Goal: Browse casually: Explore the website without a specific task or goal

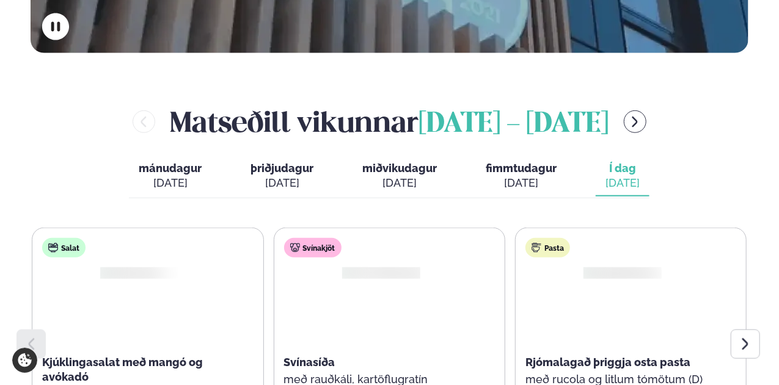
scroll to position [550, 0]
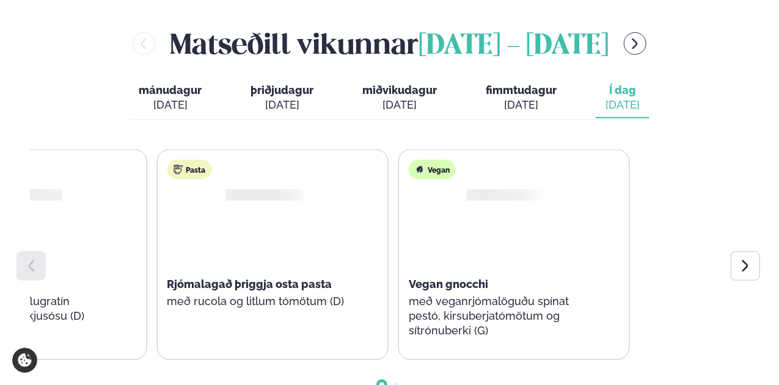
click at [54, 266] on div "Salat Kjúklingasalat með mangó og avókadó [PERSON_NAME], fetaosti og jógúrt dre…" at bounding box center [31, 255] width 715 height 211
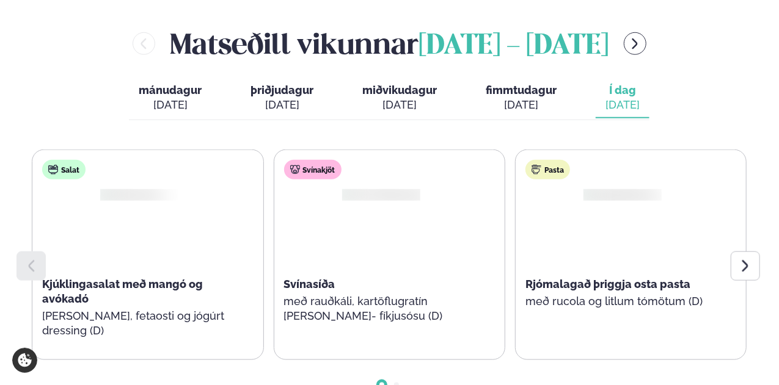
click at [392, 360] on div at bounding box center [389, 375] width 717 height 31
click at [393, 360] on div at bounding box center [389, 375] width 717 height 31
click at [395, 383] on span "Go to slide 2" at bounding box center [396, 385] width 5 height 5
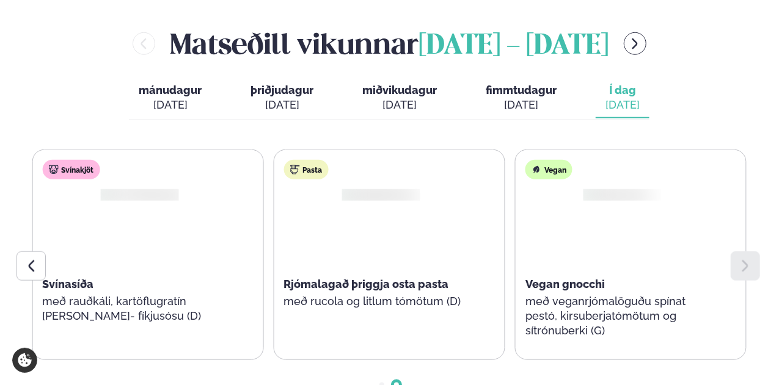
click at [35, 259] on icon at bounding box center [31, 266] width 15 height 15
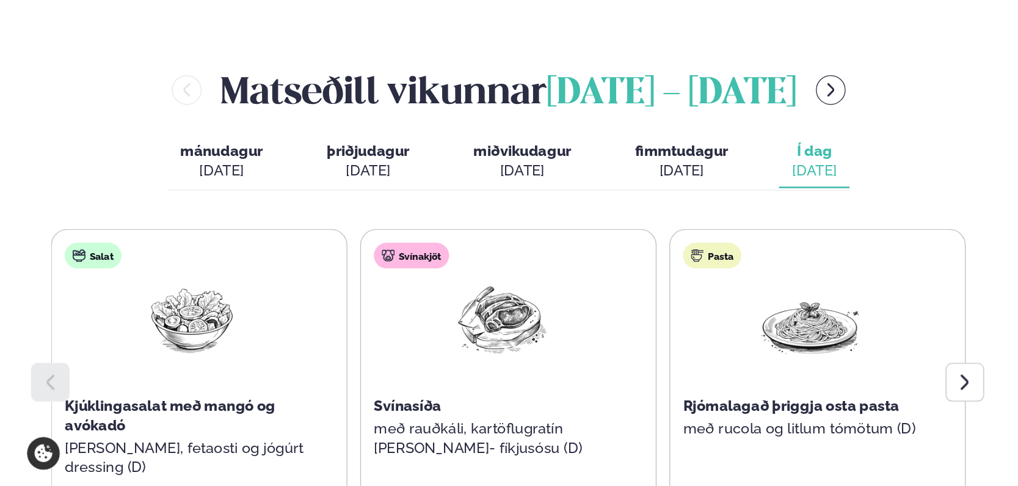
scroll to position [550, 0]
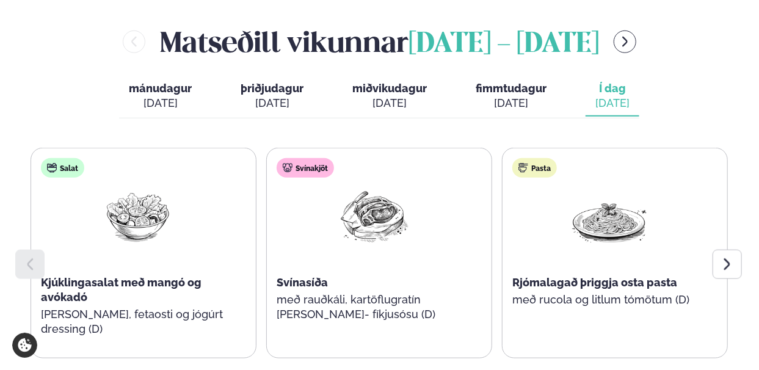
click at [734, 257] on icon at bounding box center [727, 264] width 15 height 15
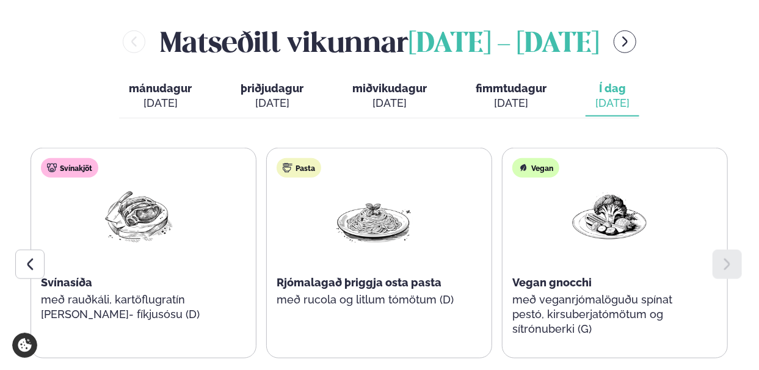
click at [35, 250] on div at bounding box center [29, 264] width 29 height 29
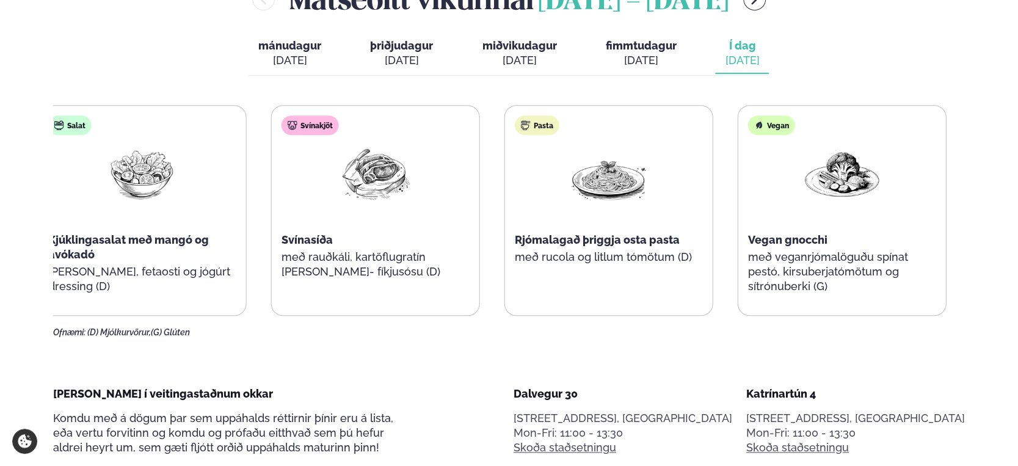
click at [574, 244] on div "Pasta Rjómalagað þriggja osta pasta með rucola og litlum tómötum (D)" at bounding box center [609, 203] width 208 height 195
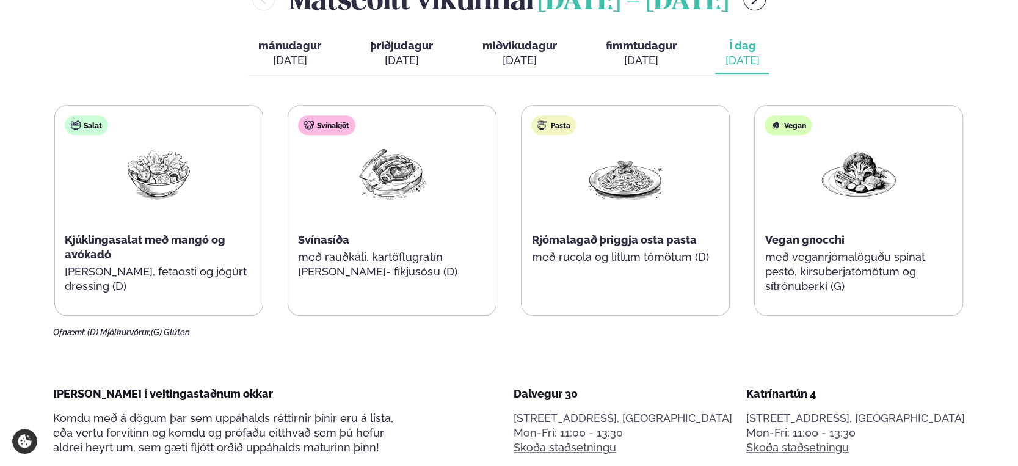
click at [635, 269] on div "Pasta Rjómalagað þriggja osta pasta með rucola og litlum tómötum (D)" at bounding box center [626, 203] width 208 height 195
